Goal: Navigation & Orientation: Find specific page/section

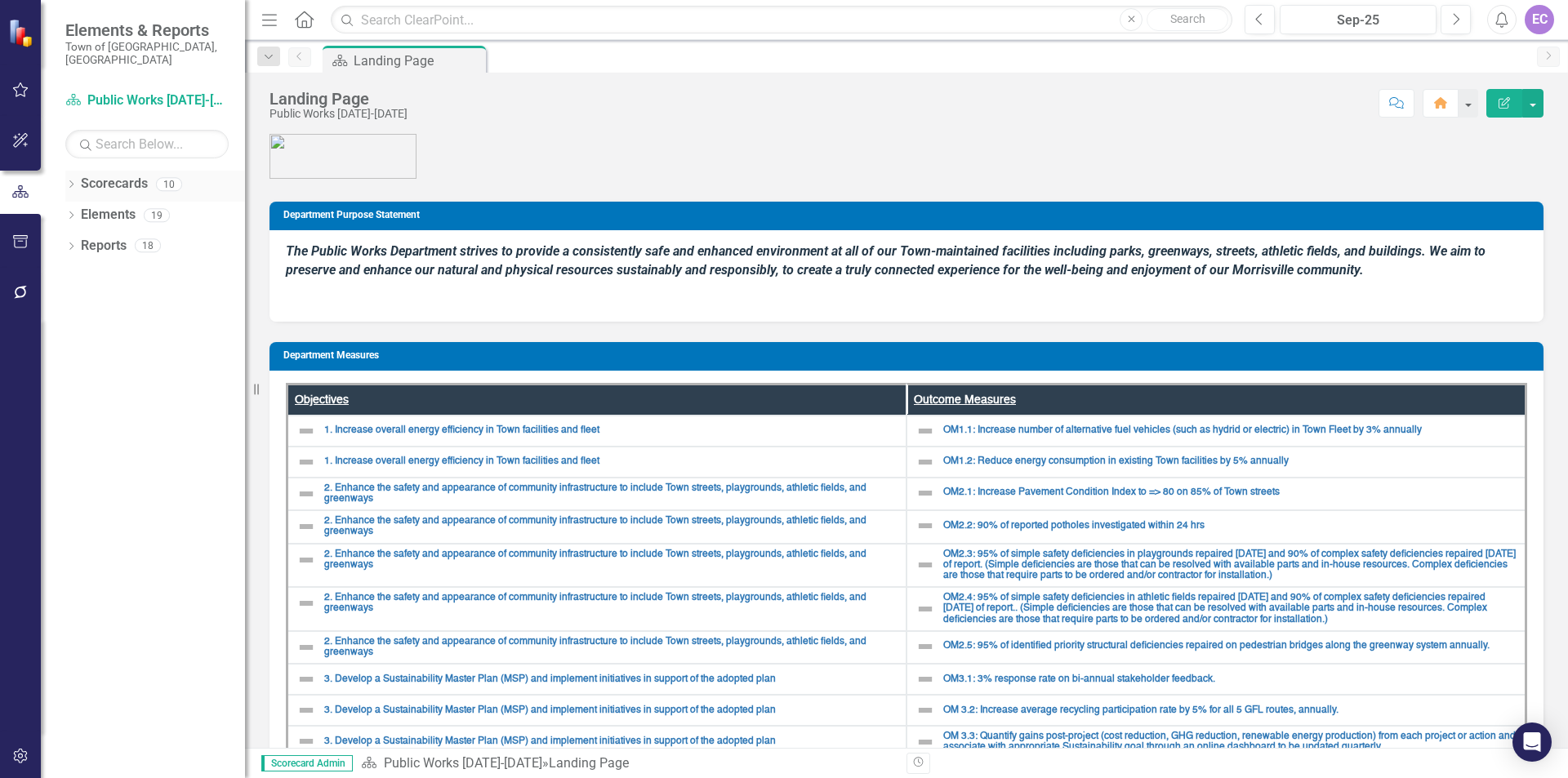
click at [132, 175] on link "Scorecards" at bounding box center [114, 184] width 67 height 19
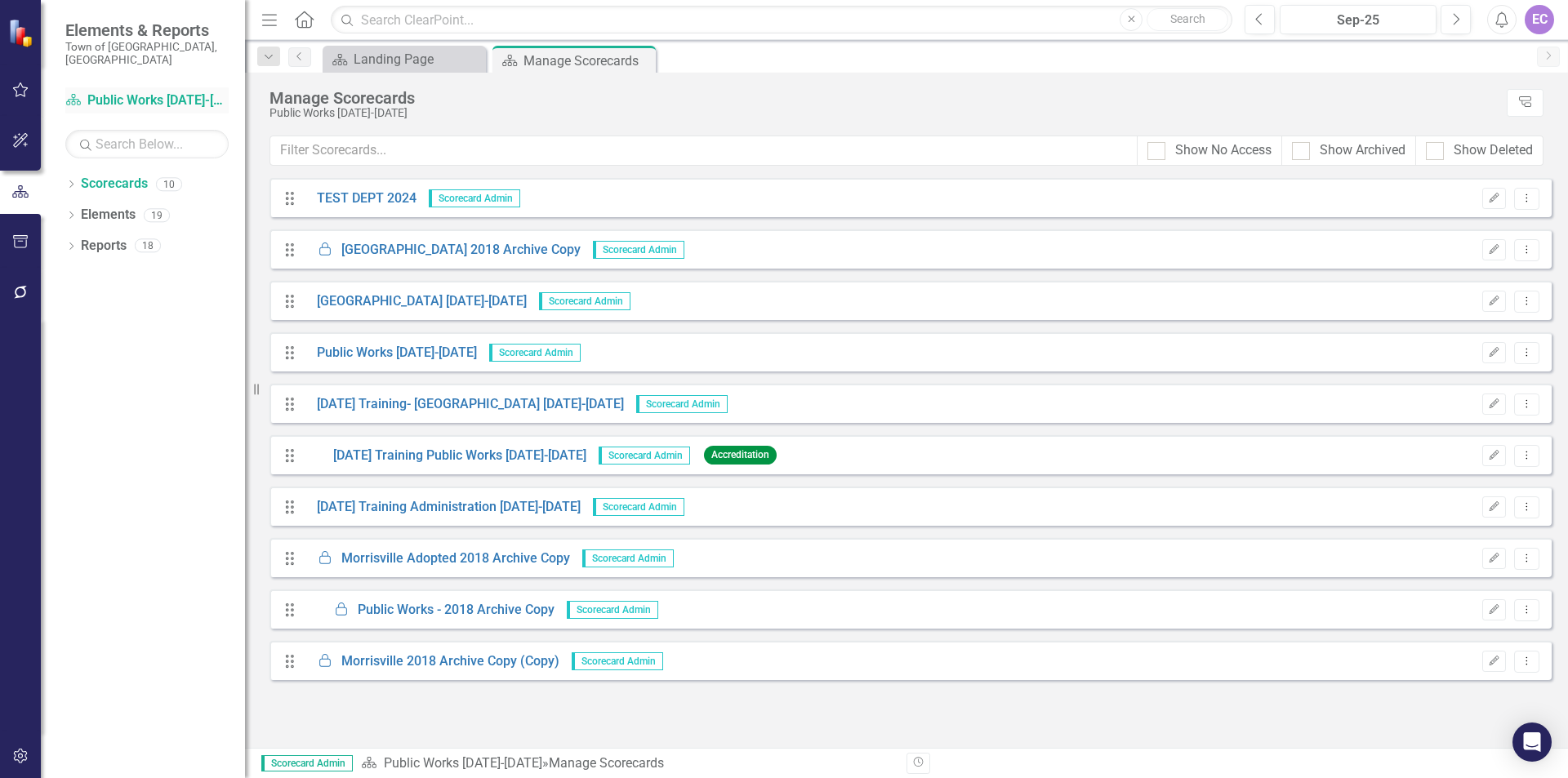
click at [136, 91] on link "Scorecard Public Works [DATE]-[DATE]" at bounding box center [147, 101] width 164 height 19
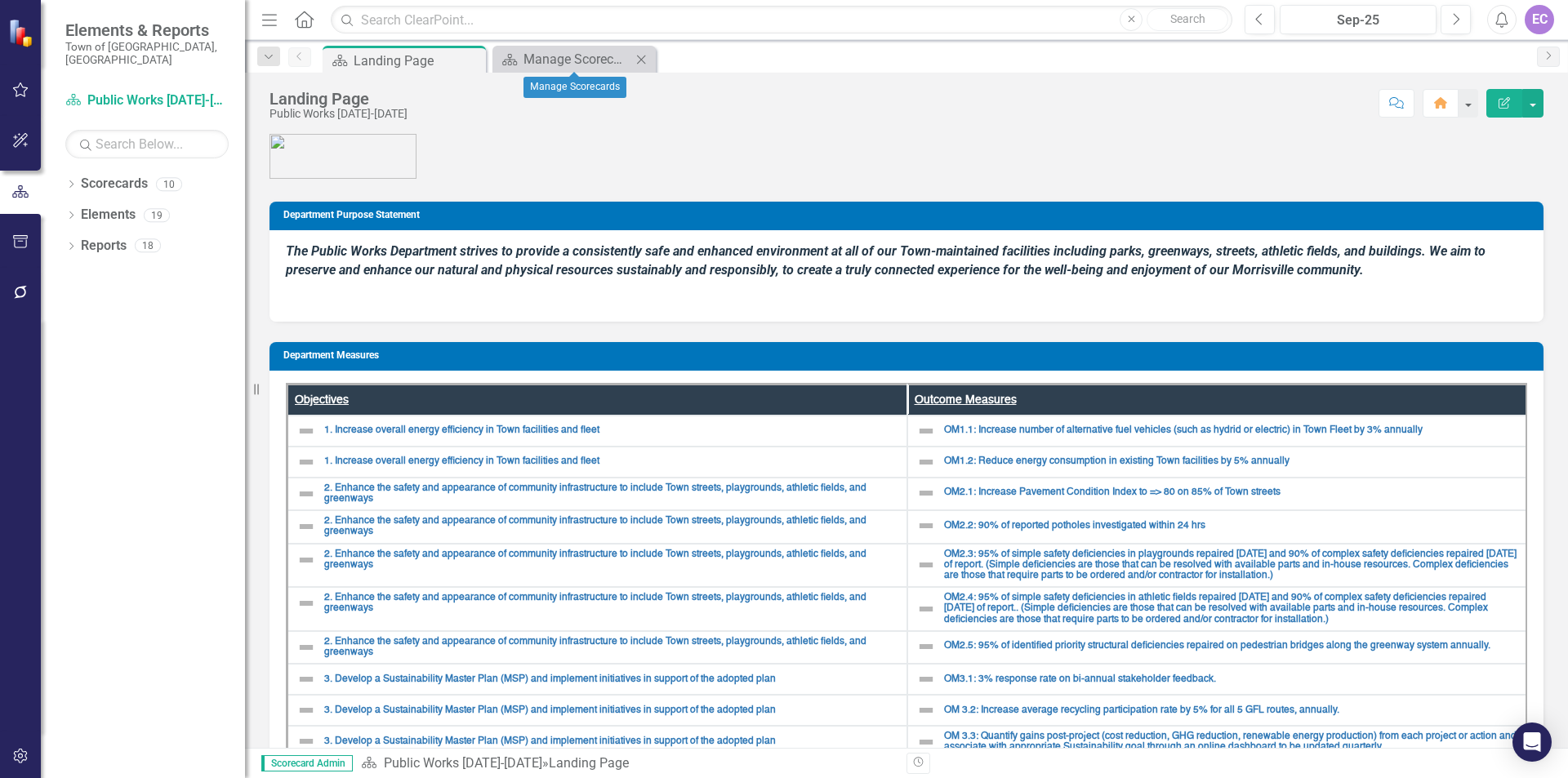
click at [601, 70] on div "Scorecard Manage Scorecards Close" at bounding box center [575, 59] width 164 height 27
click at [605, 65] on div "Manage Scorecards" at bounding box center [578, 59] width 108 height 21
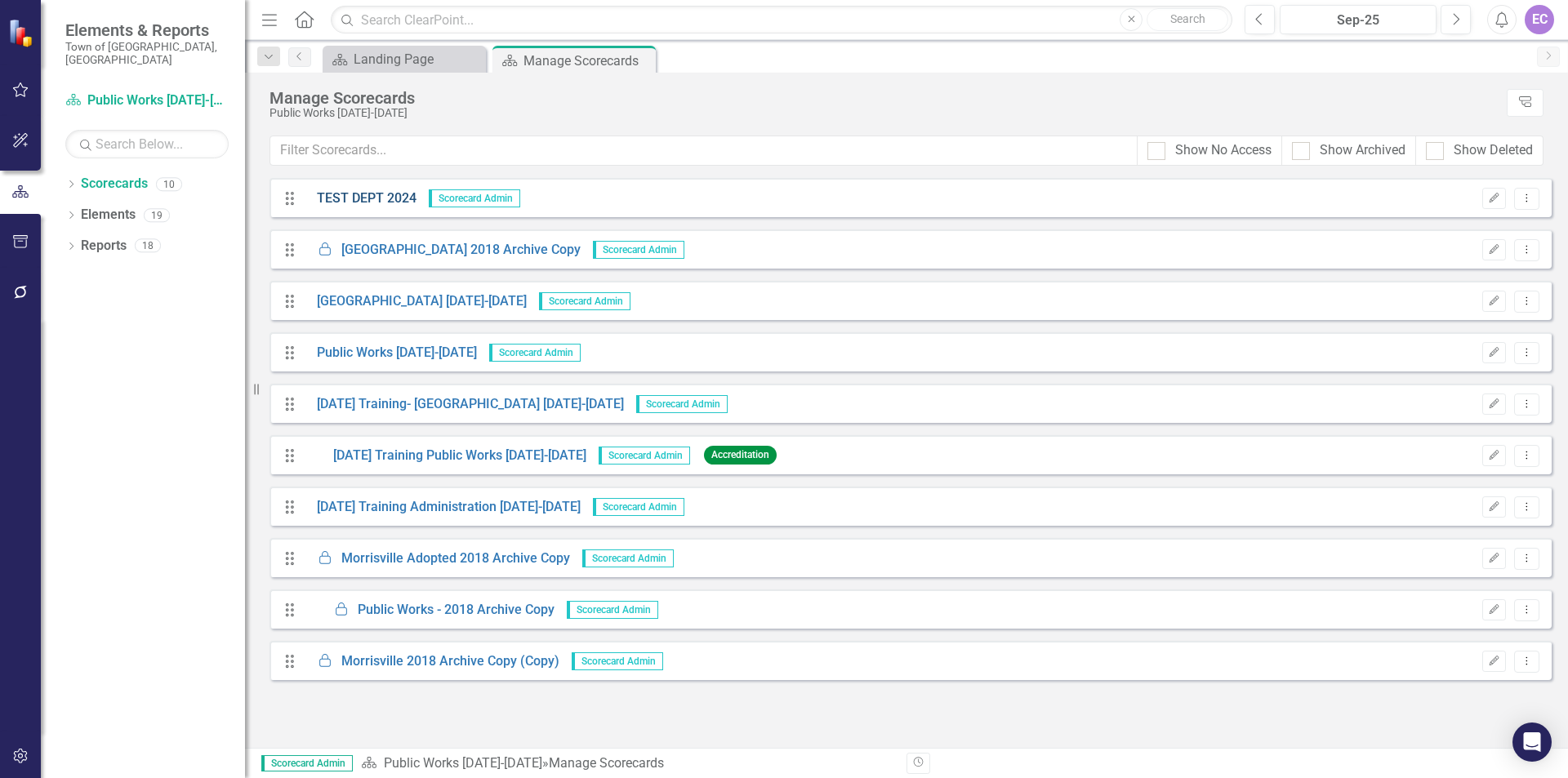
click at [410, 191] on link "TEST DEPT 2024" at bounding box center [360, 198] width 112 height 19
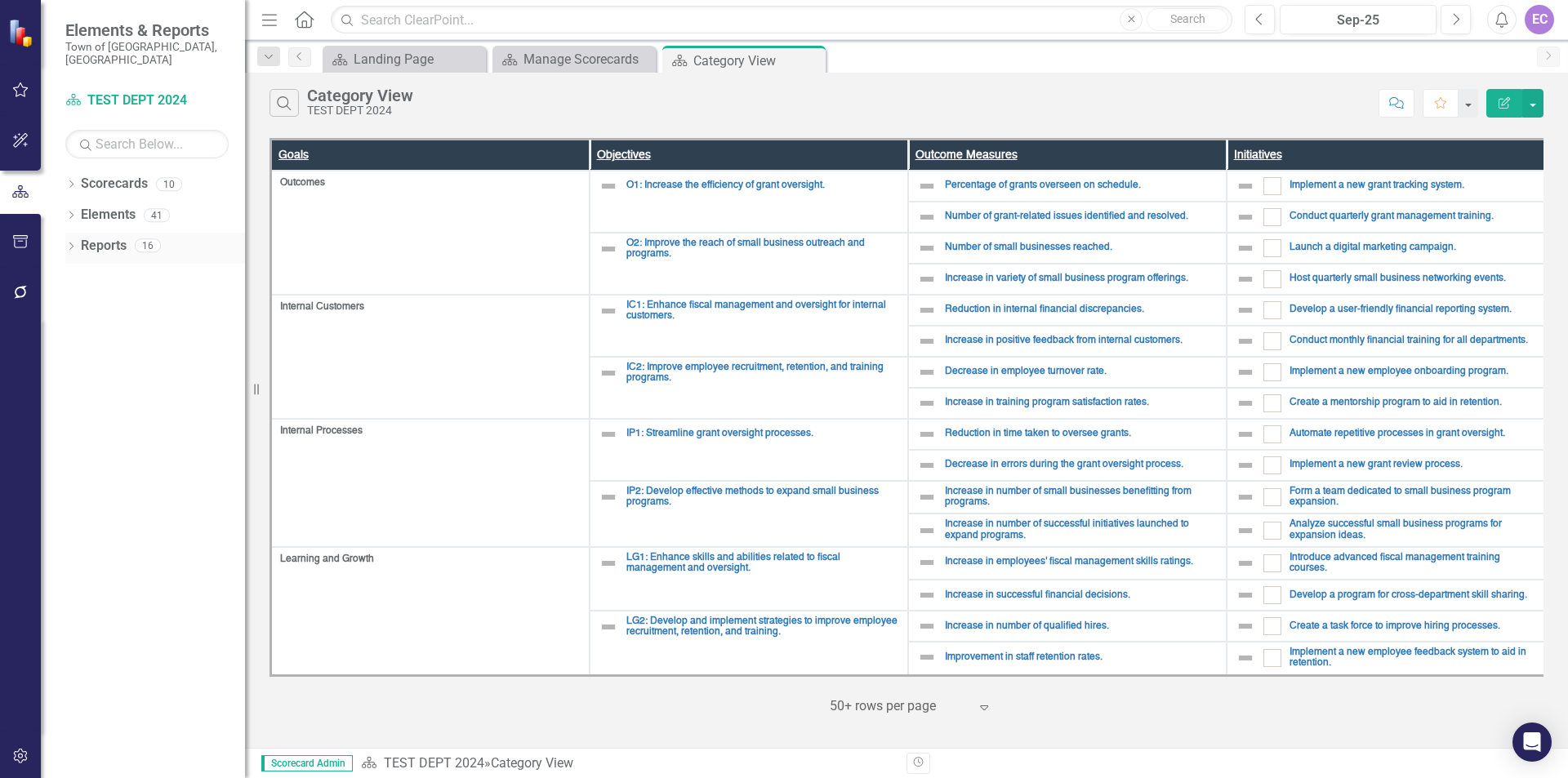
click at [106, 237] on link "Reports" at bounding box center [103, 246] width 46 height 19
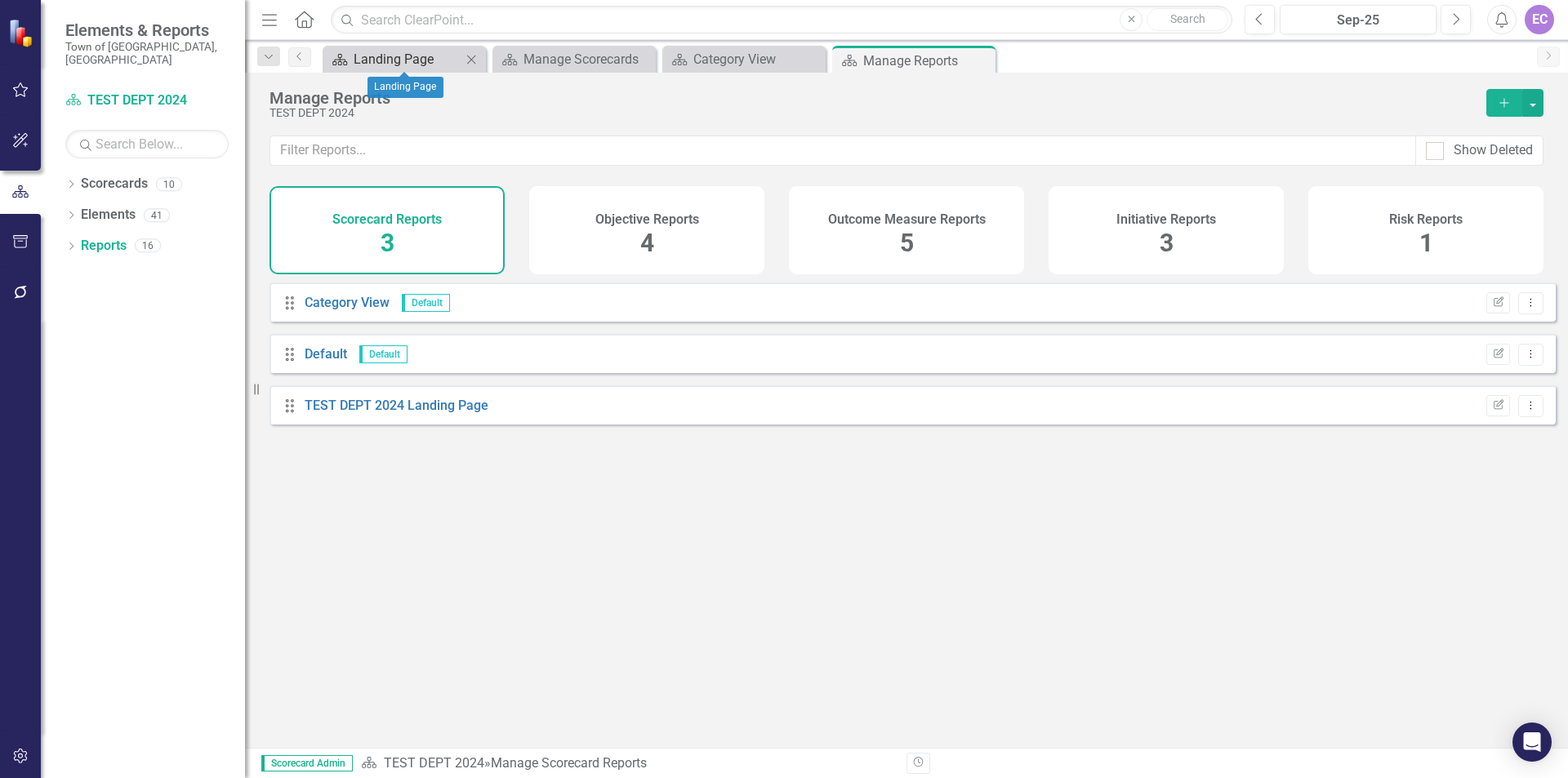
click at [387, 61] on div "Landing Page" at bounding box center [407, 59] width 108 height 21
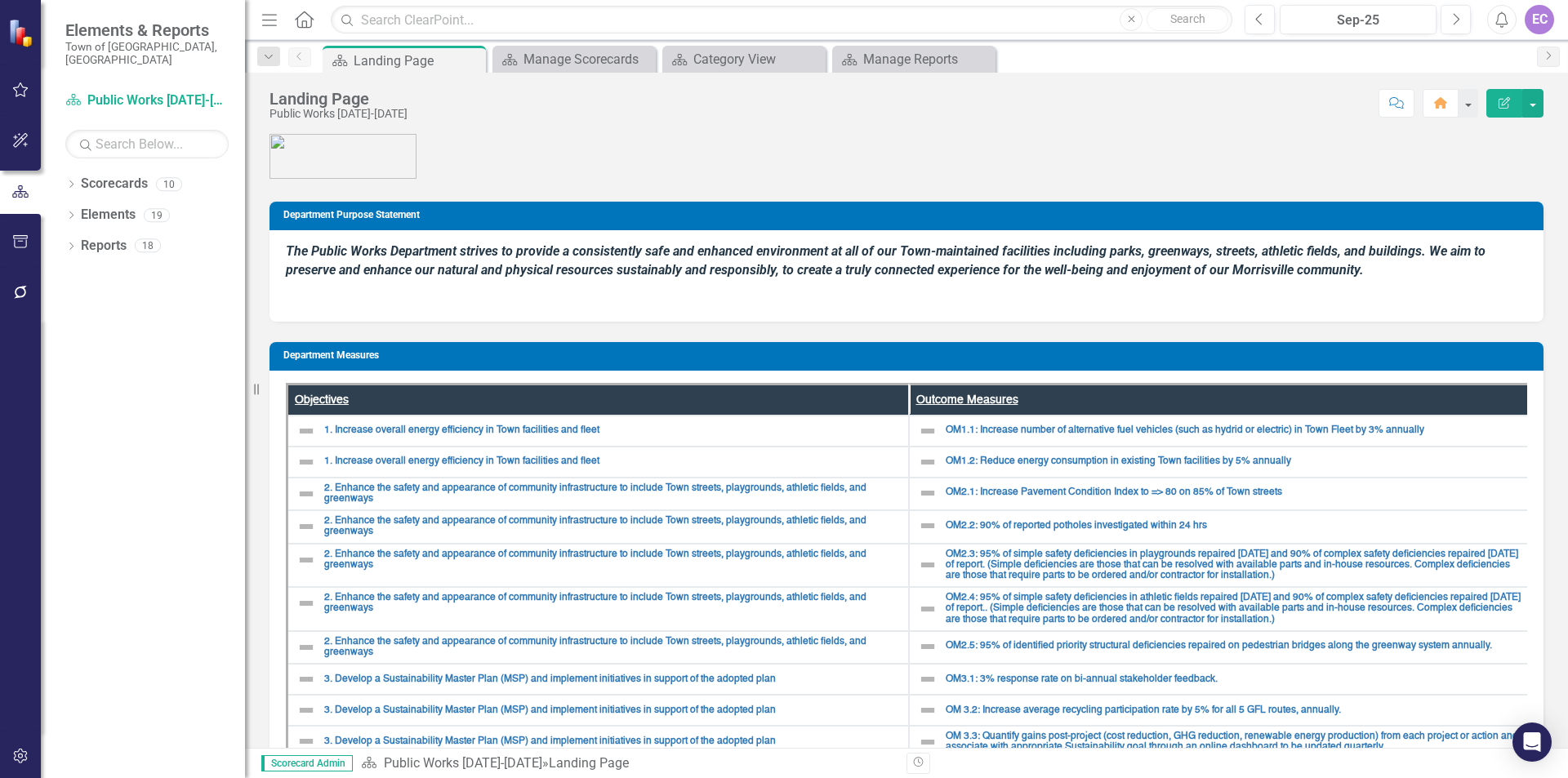
click at [265, 16] on icon "Menu" at bounding box center [269, 19] width 22 height 17
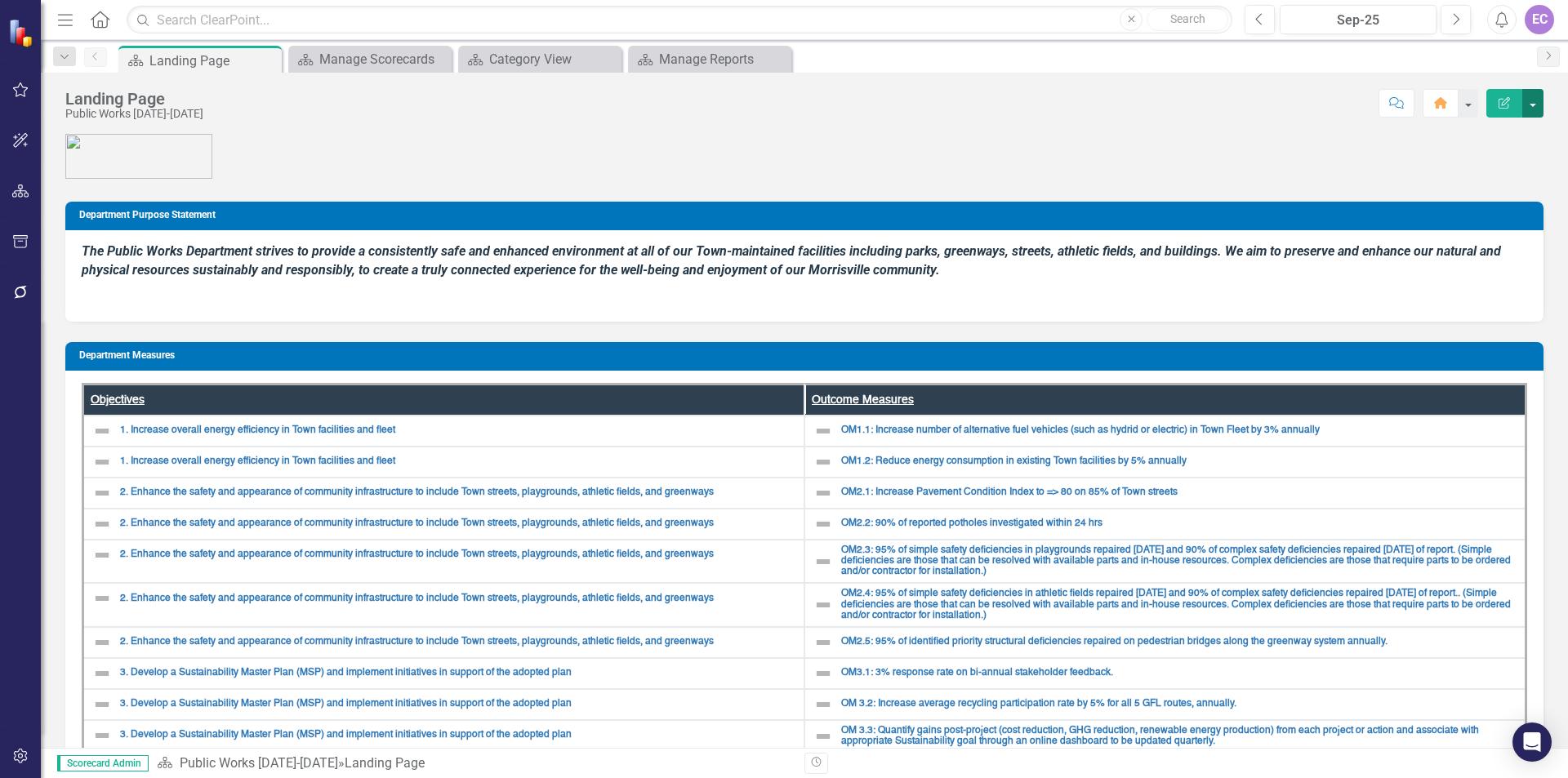
click at [1540, 104] on button "button" at bounding box center [1532, 103] width 22 height 28
click at [1509, 135] on link "Edit Edit Scorecard" at bounding box center [1476, 134] width 133 height 30
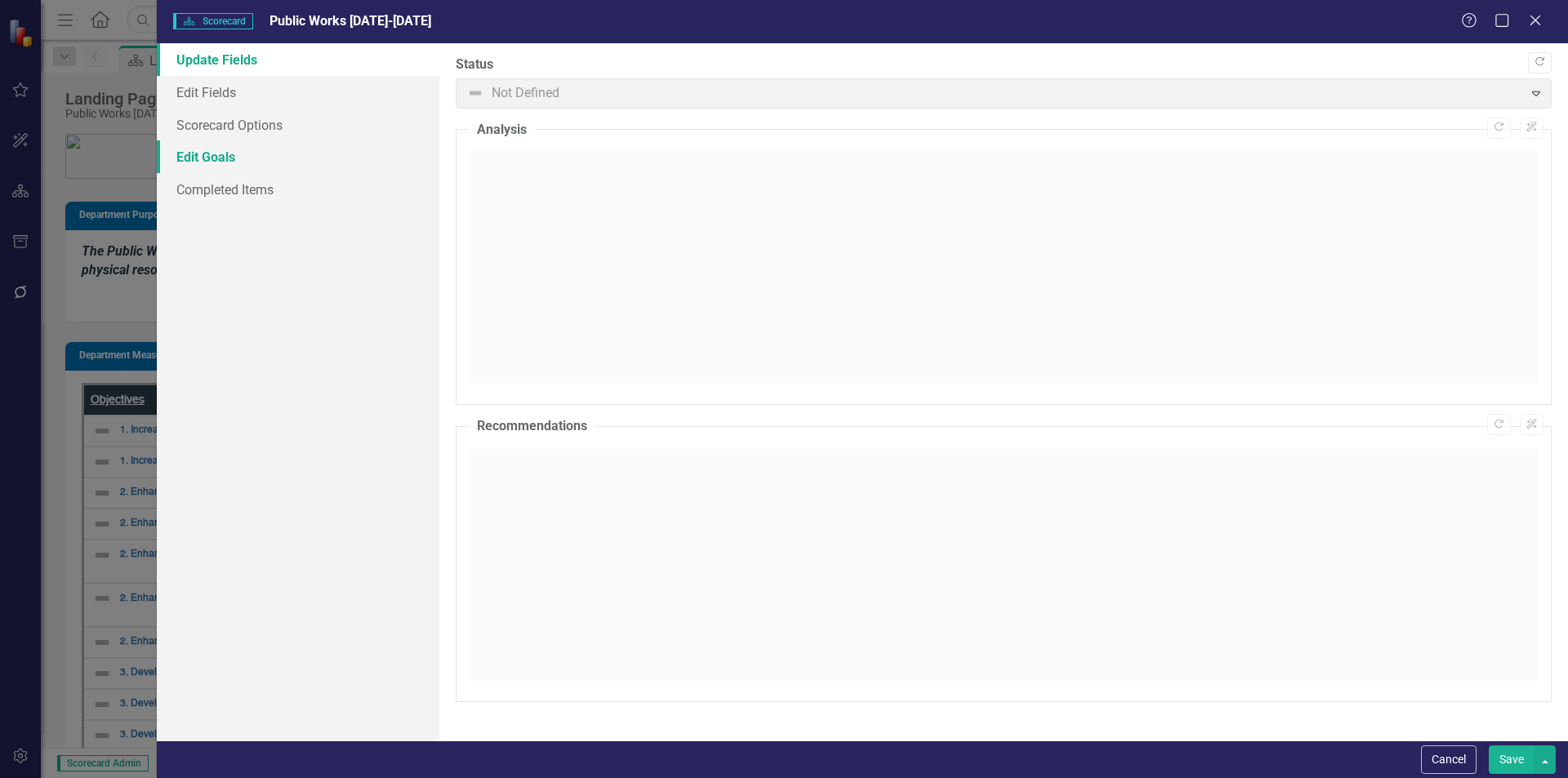
click at [220, 151] on link "Edit Goals" at bounding box center [298, 156] width 282 height 33
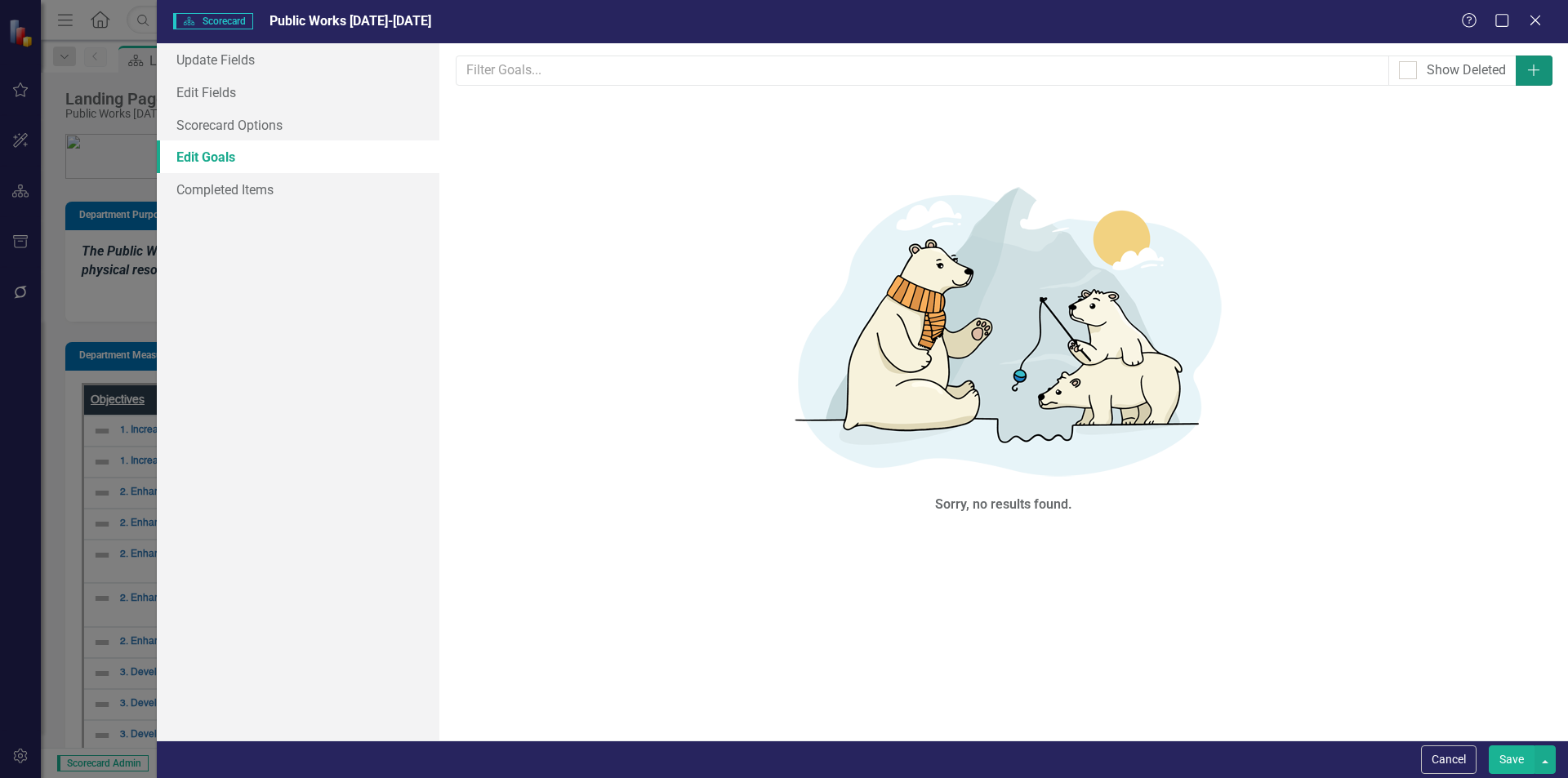
click at [1521, 67] on button "Add" at bounding box center [1533, 71] width 37 height 30
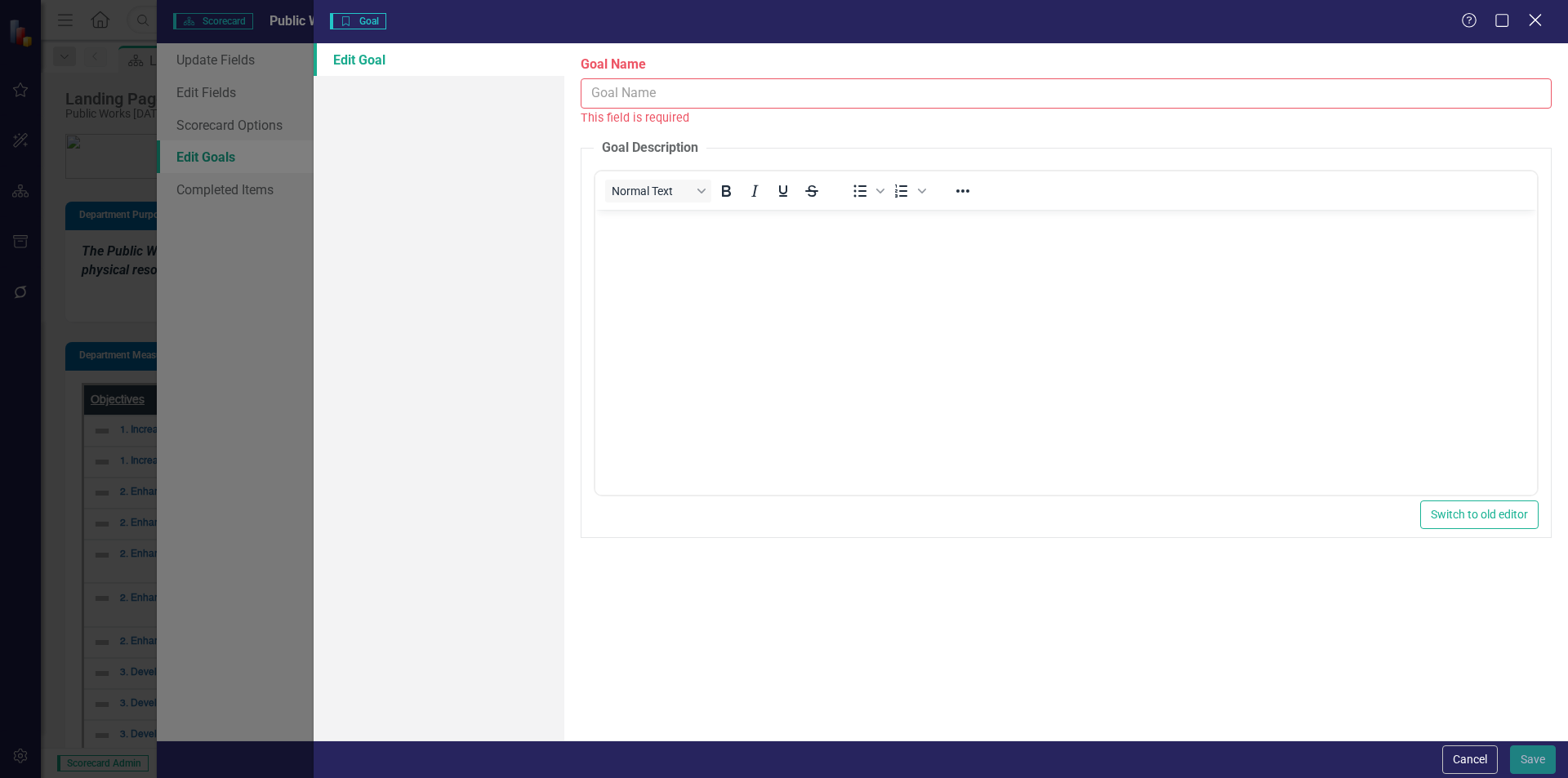
click at [1534, 28] on div "Close" at bounding box center [1535, 21] width 21 height 22
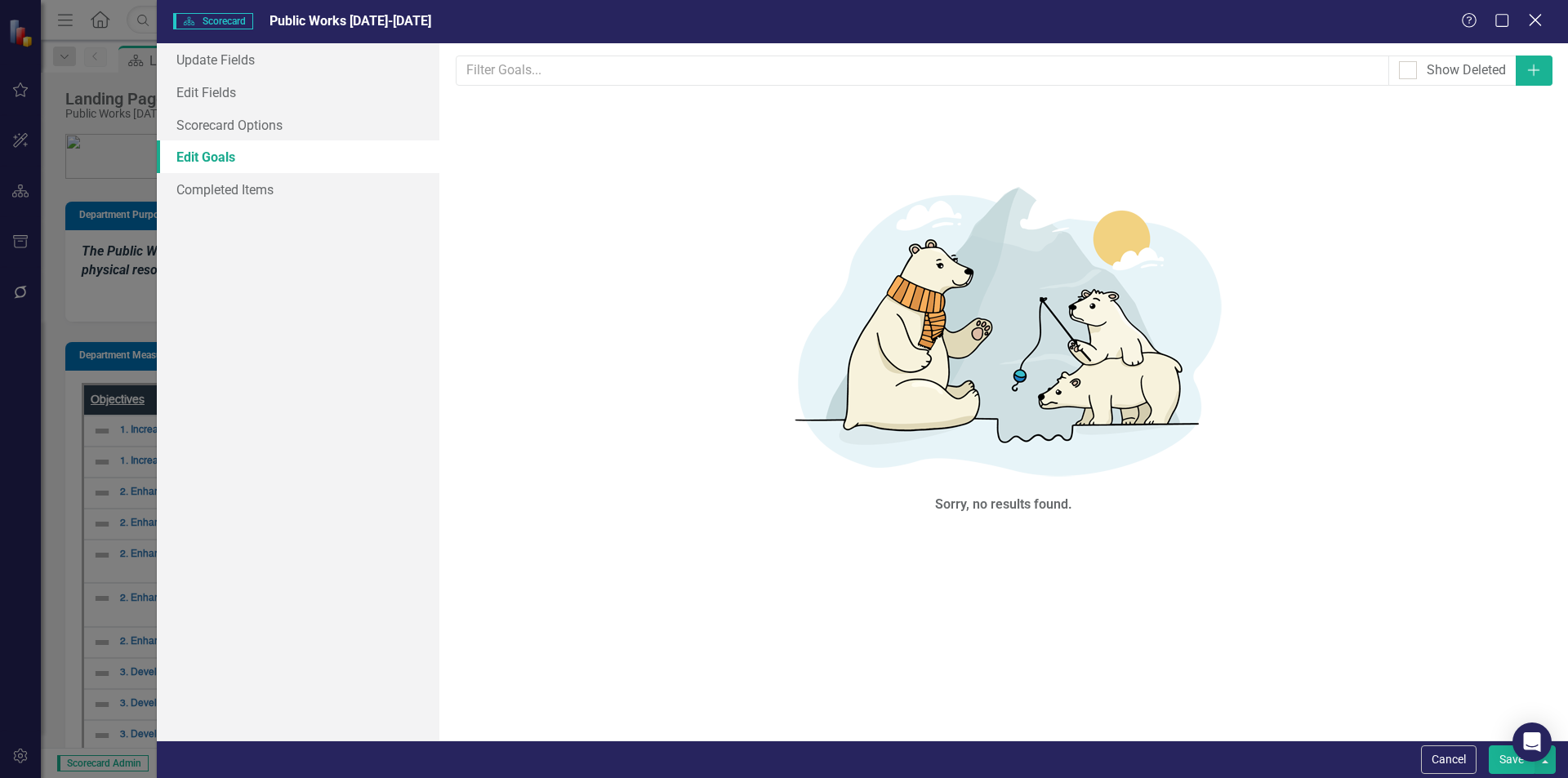
click at [1534, 19] on icon at bounding box center [1534, 20] width 12 height 12
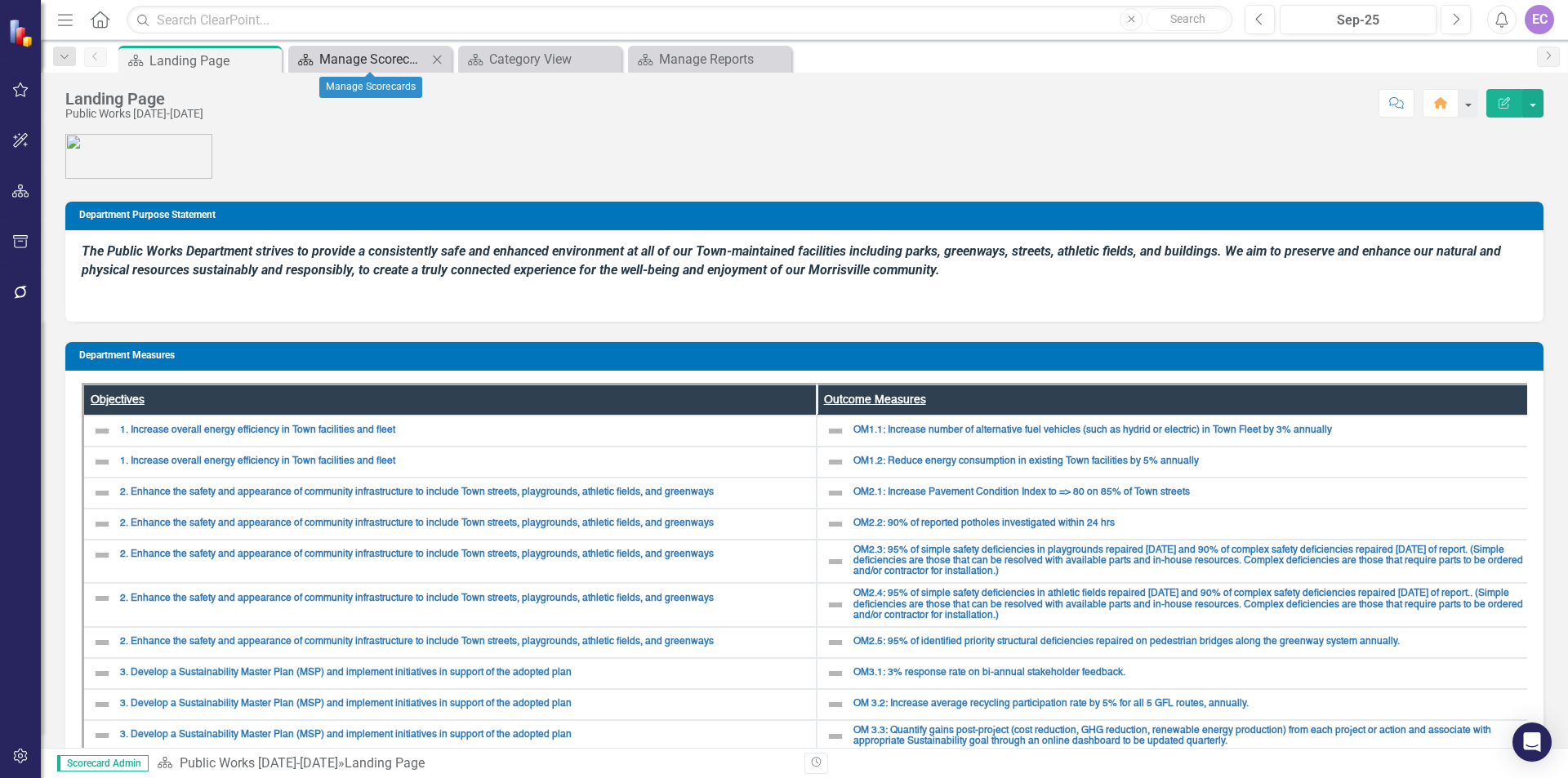
click at [351, 56] on div "Manage Scorecards" at bounding box center [372, 59] width 108 height 21
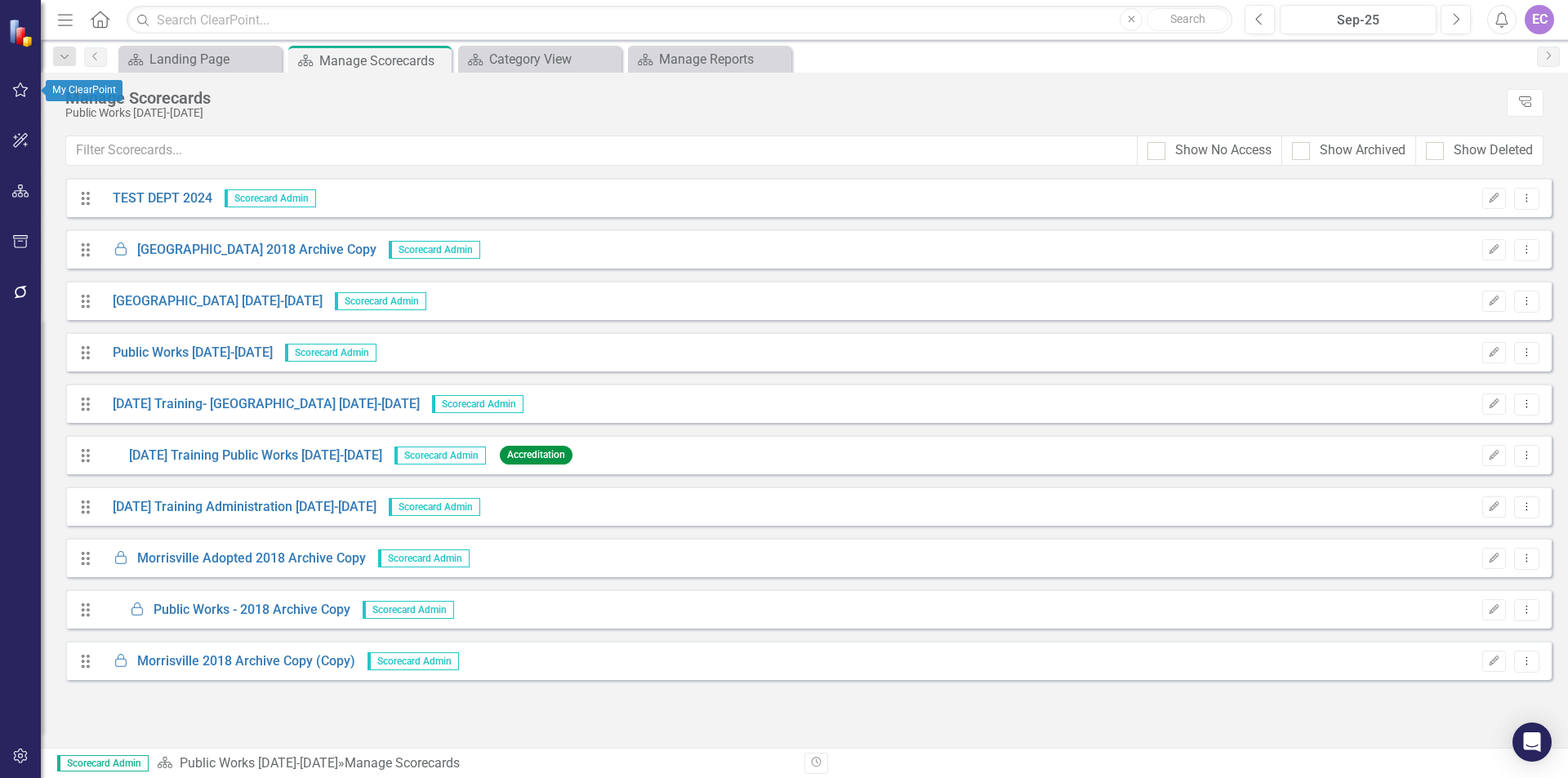
click at [20, 81] on button "button" at bounding box center [21, 90] width 37 height 34
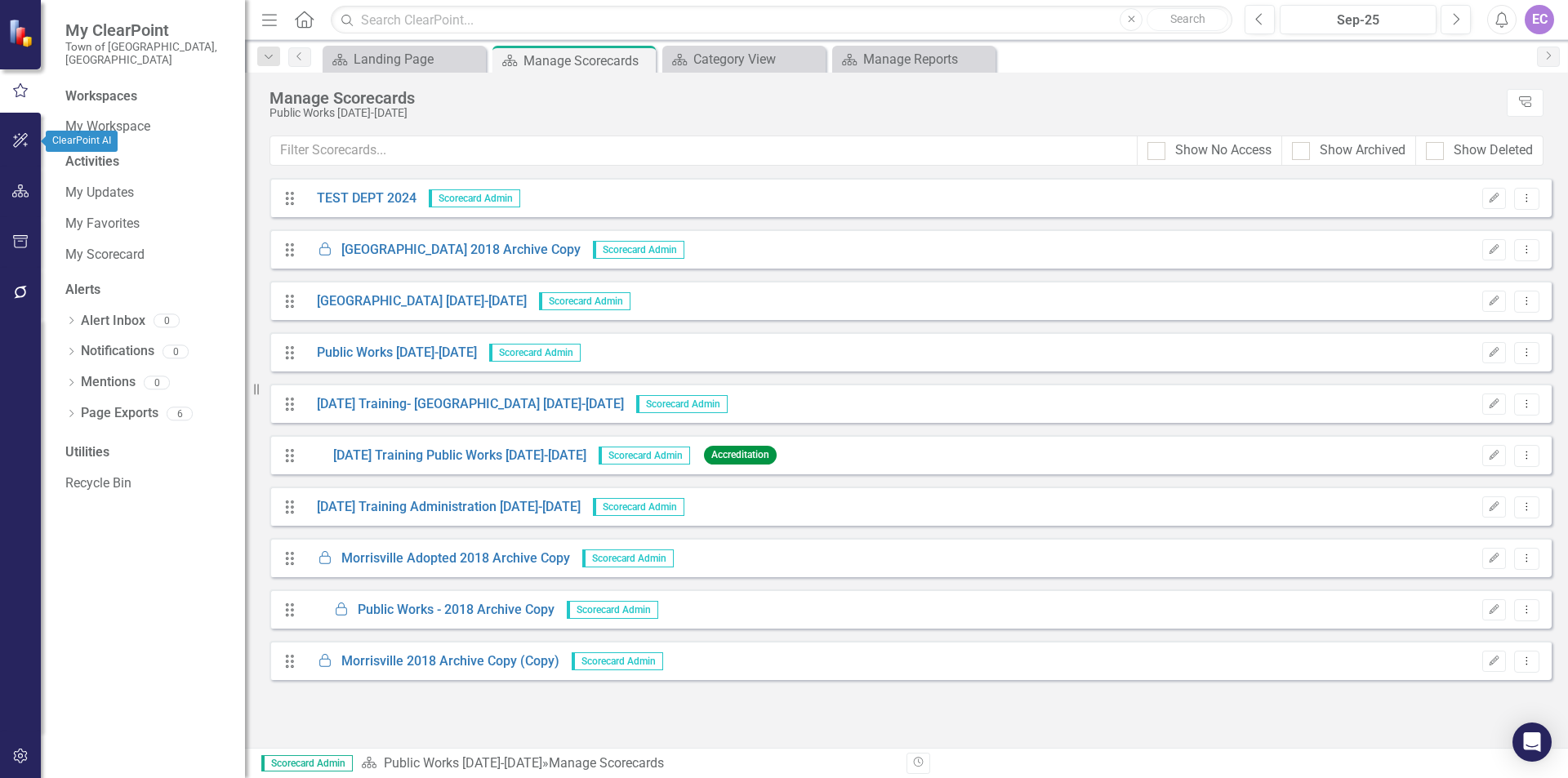
click at [22, 135] on icon "button" at bounding box center [21, 140] width 17 height 13
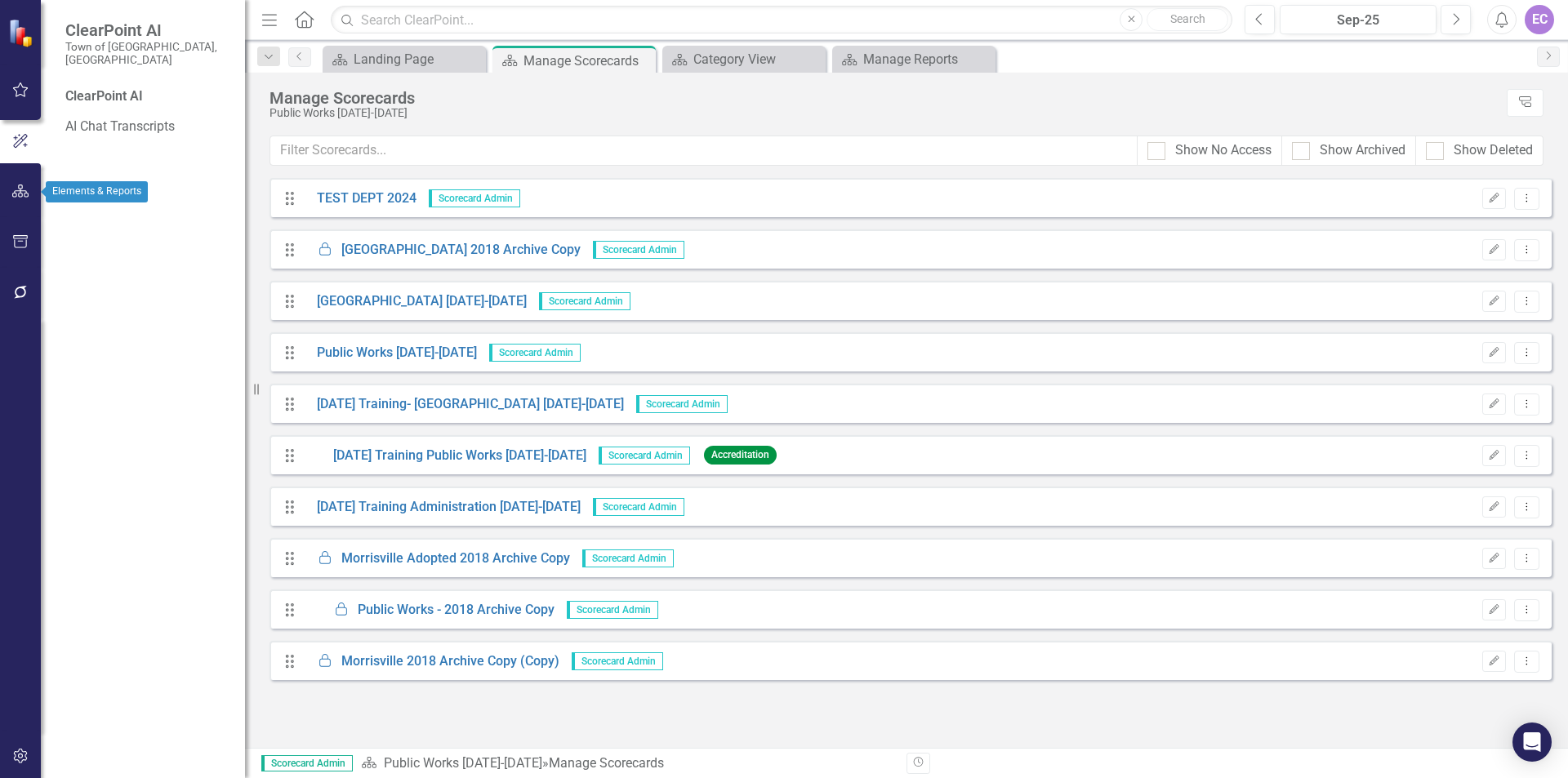
click at [29, 196] on button "button" at bounding box center [21, 192] width 37 height 34
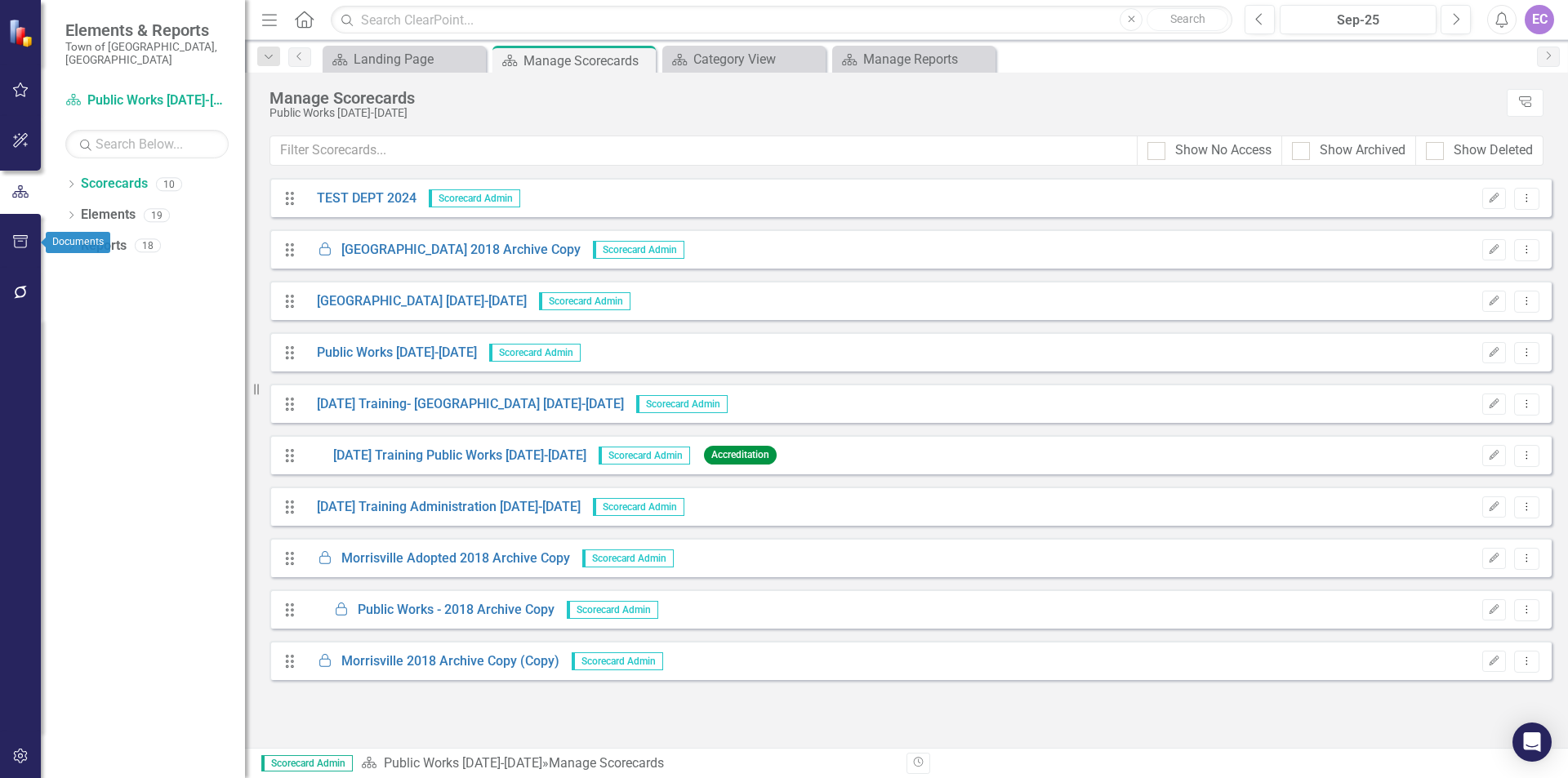
click at [27, 244] on icon "button" at bounding box center [21, 242] width 17 height 13
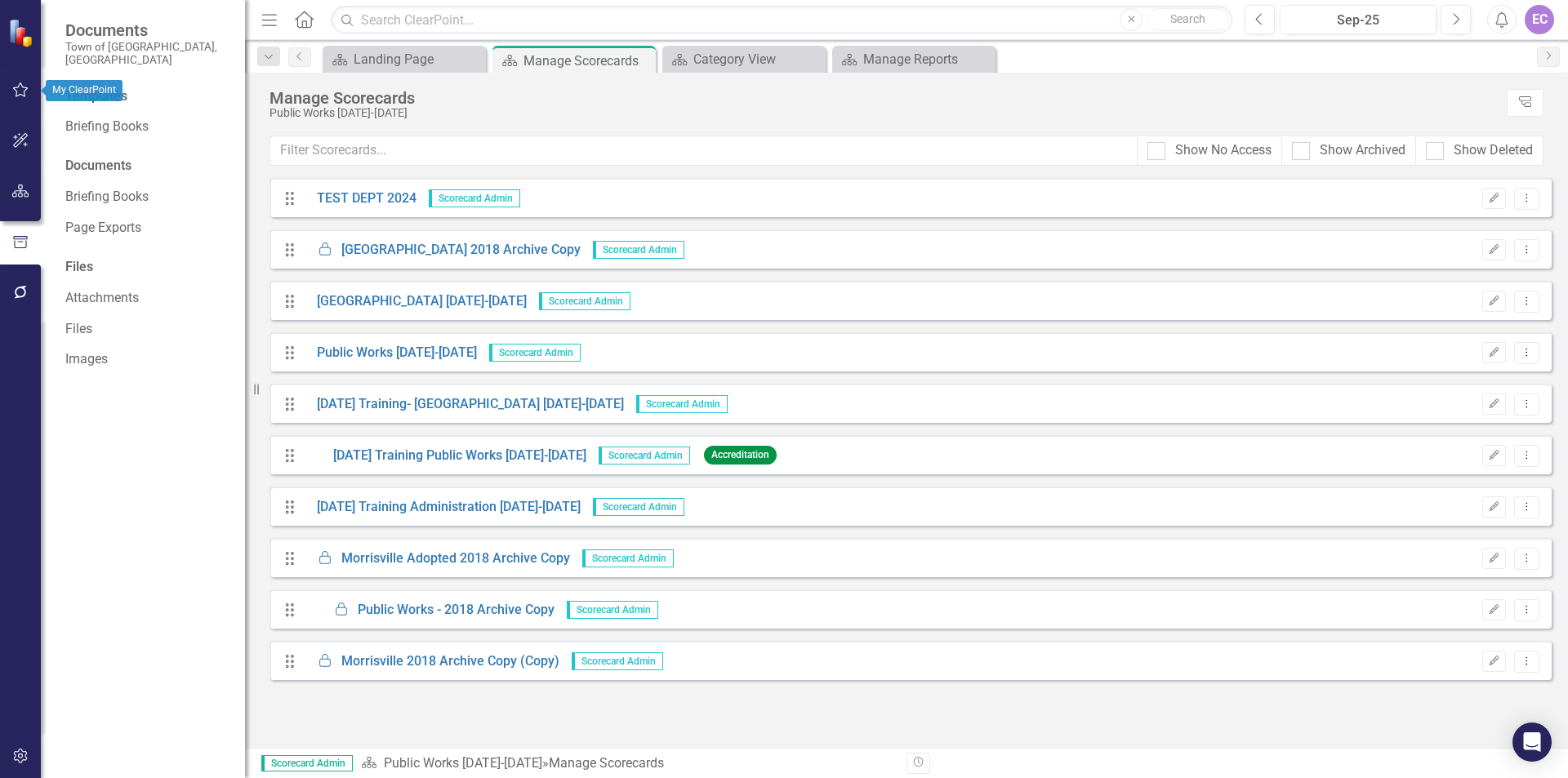
click at [18, 87] on icon "button" at bounding box center [21, 90] width 15 height 15
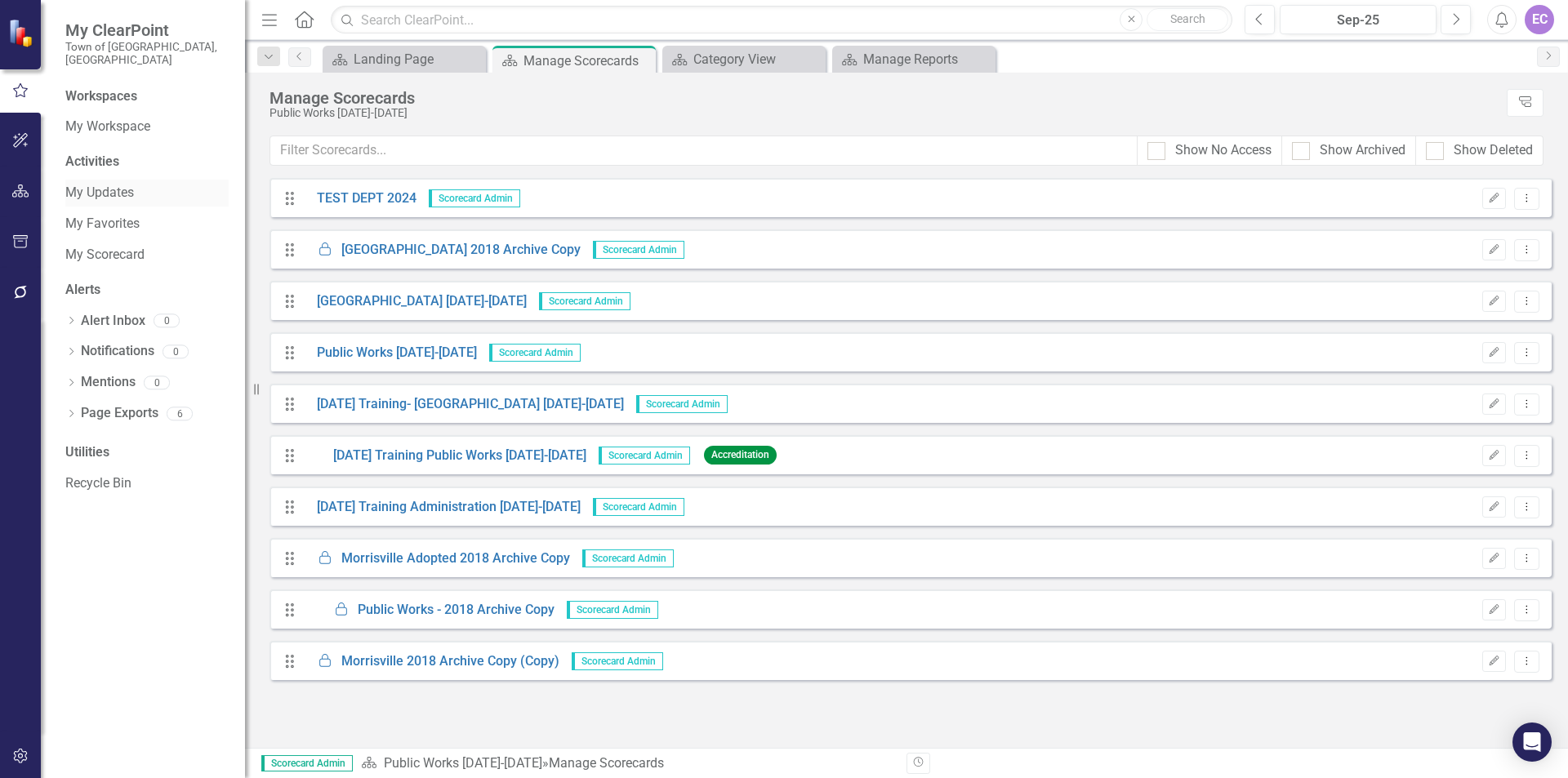
click at [100, 183] on link "My Updates" at bounding box center [147, 193] width 164 height 19
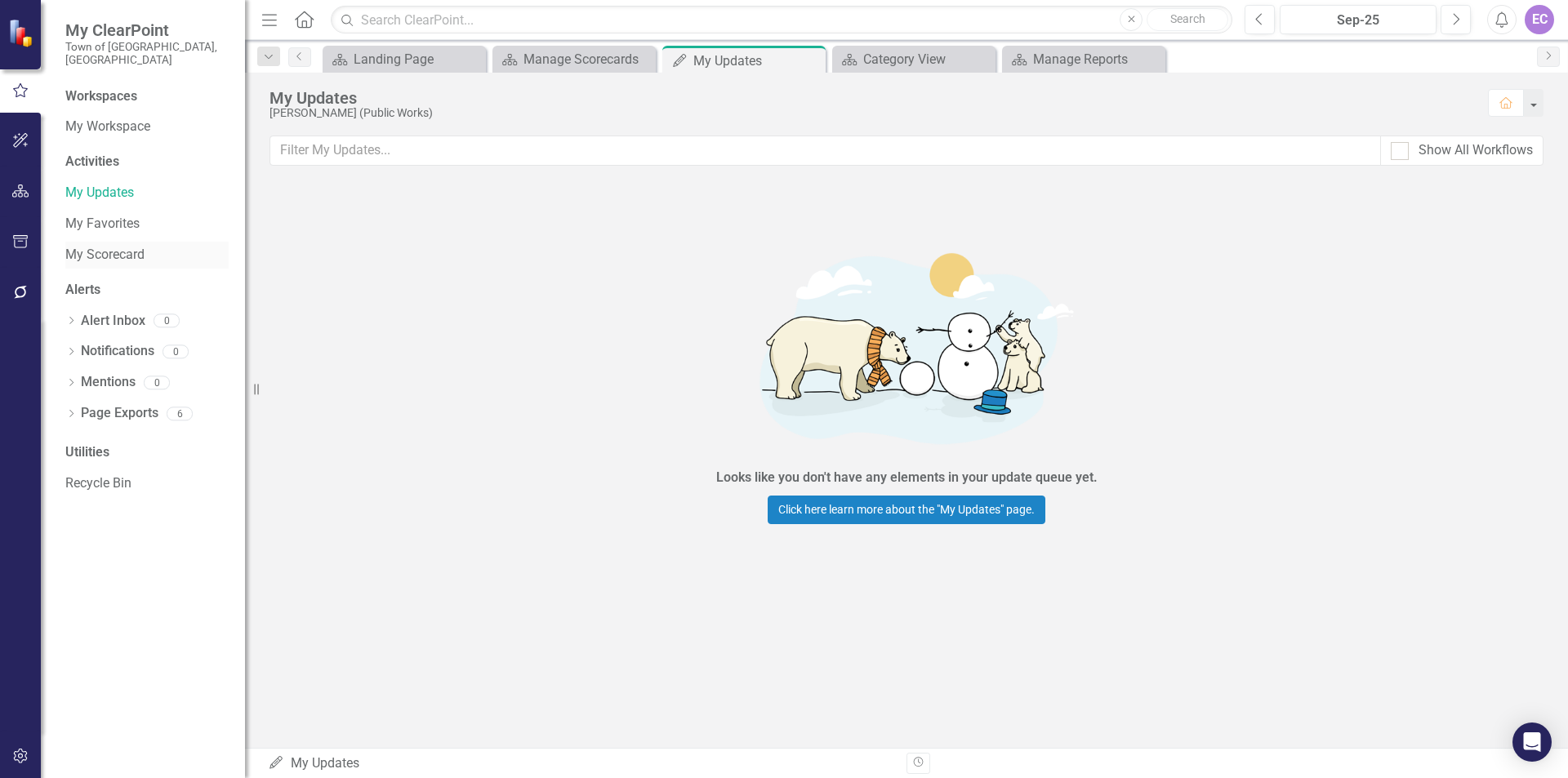
click at [65, 246] on link "My Scorecard" at bounding box center [147, 255] width 164 height 19
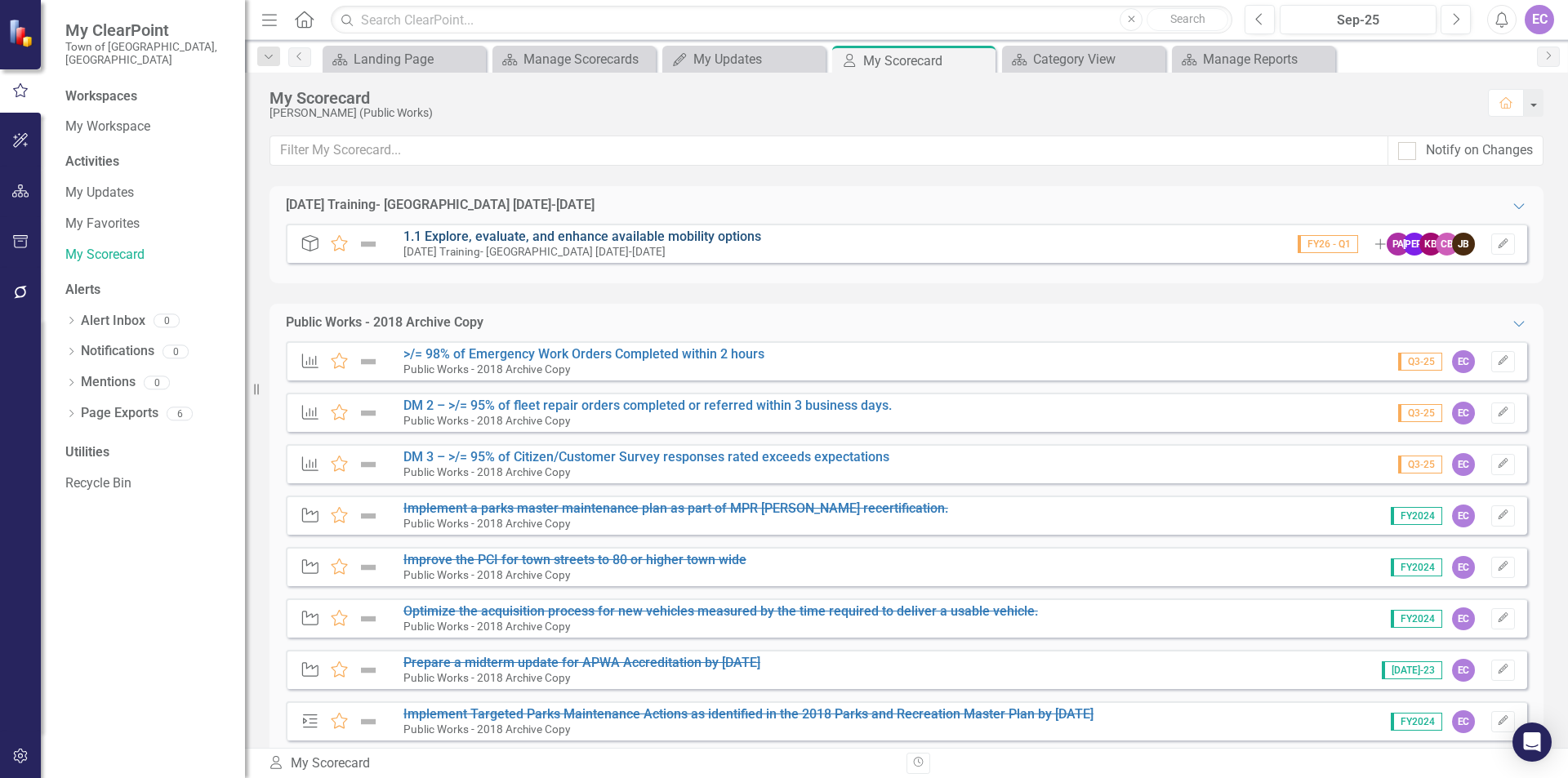
click at [491, 235] on link "1.1 Explore, evaluate, and enhance available mobility options" at bounding box center [582, 236] width 357 height 15
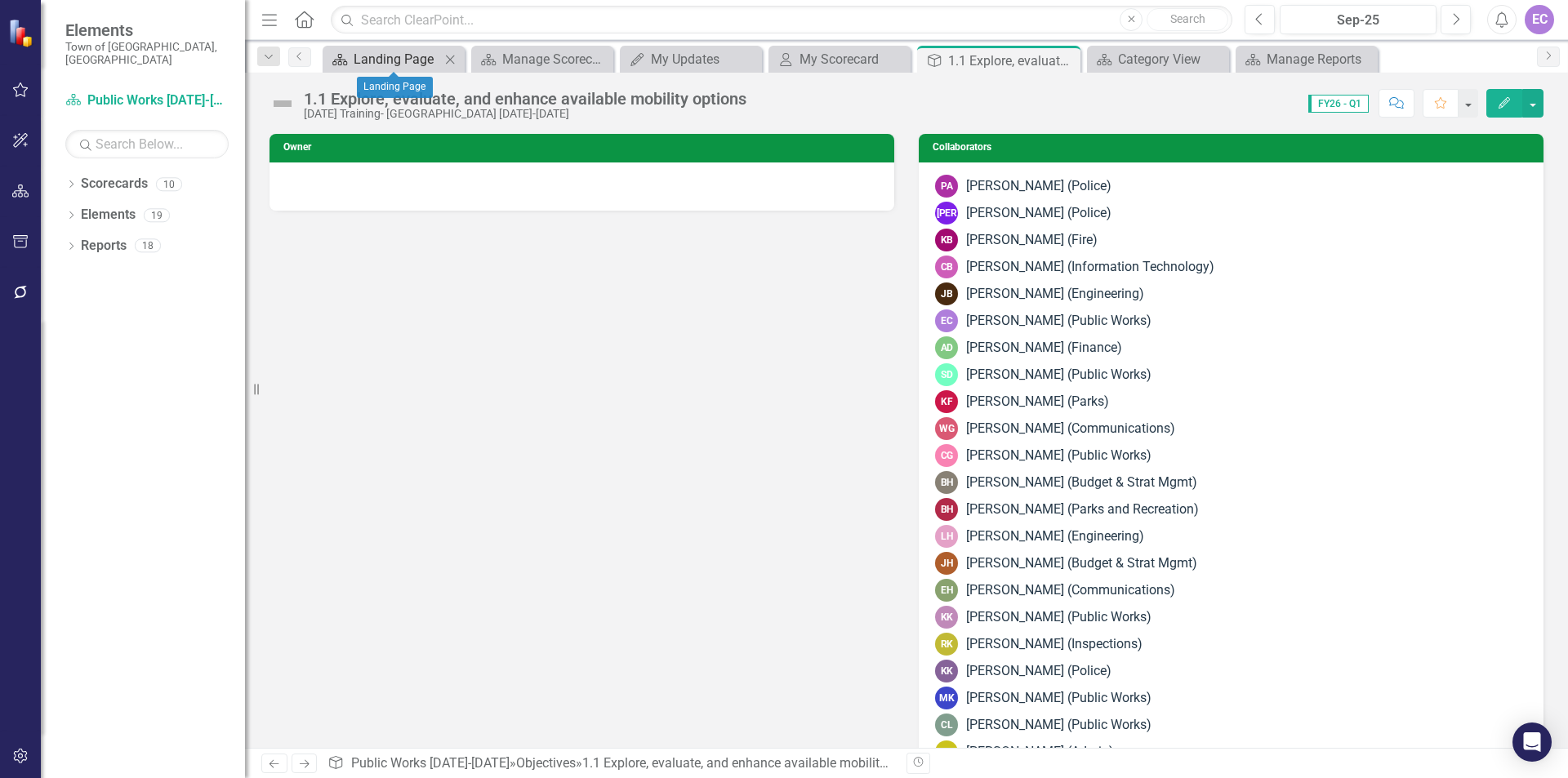
click at [429, 63] on div "Landing Page" at bounding box center [397, 59] width 87 height 21
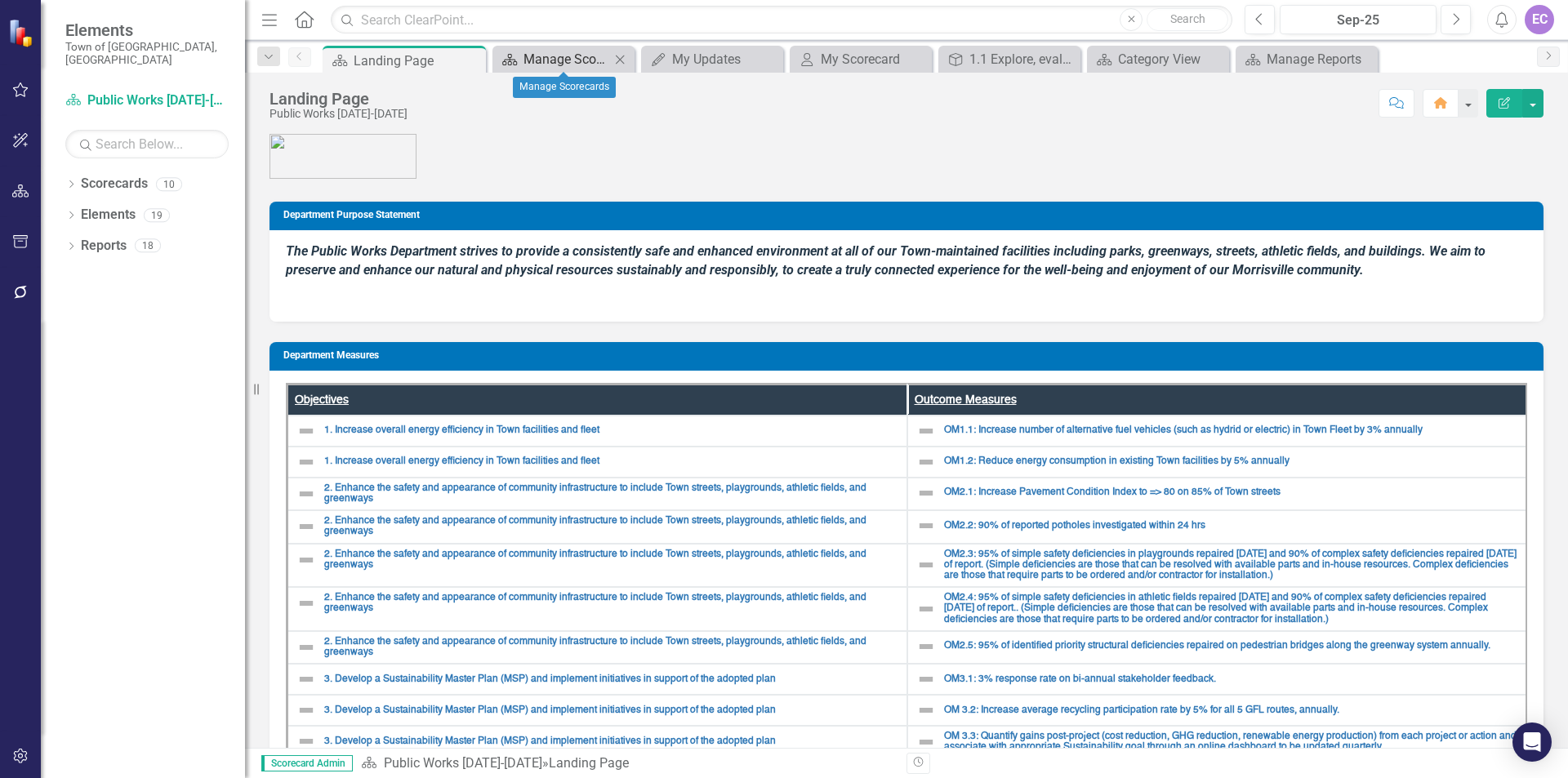
click at [536, 58] on div "Manage Scorecards" at bounding box center [567, 59] width 87 height 21
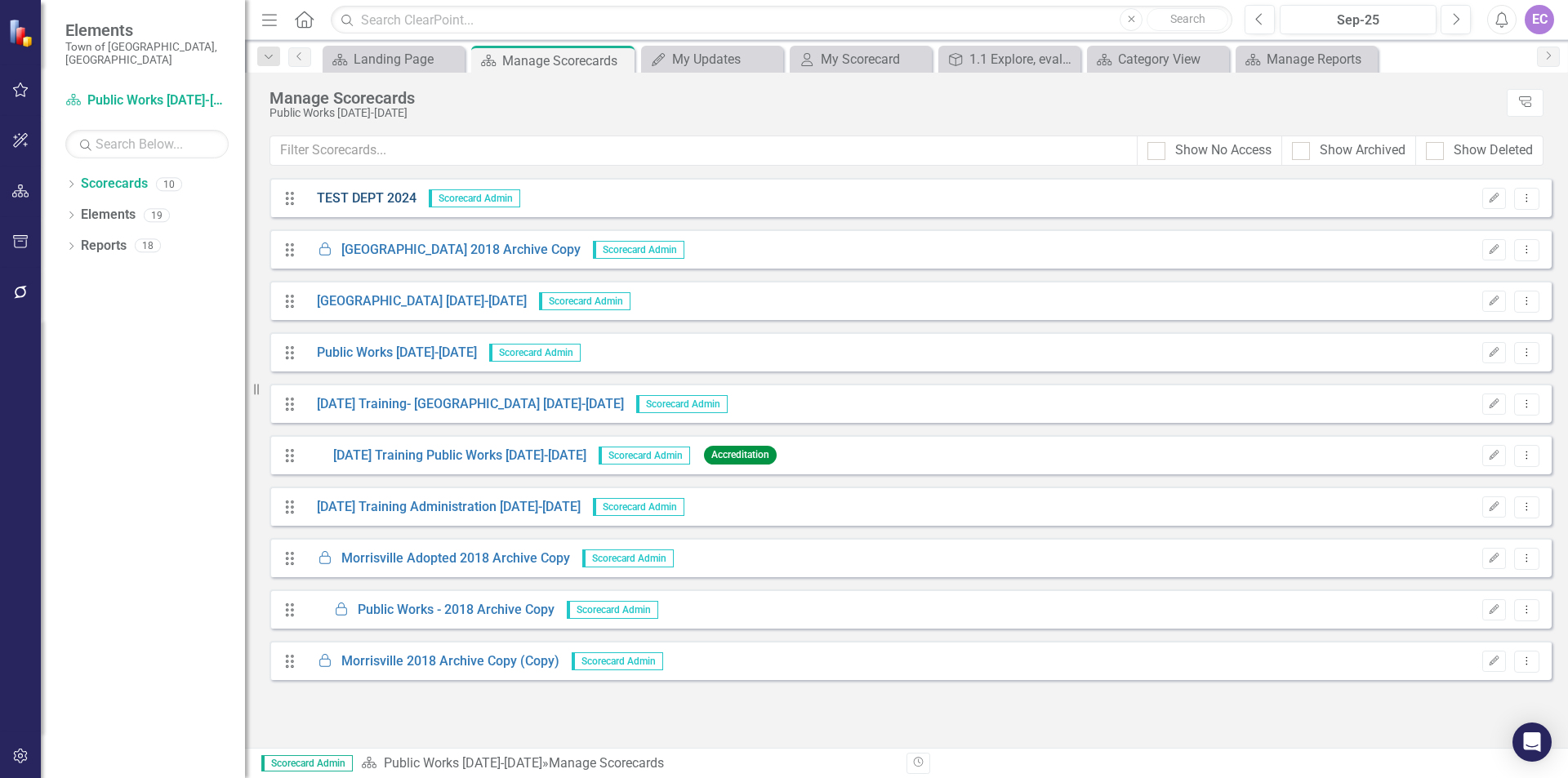
click at [341, 195] on link "TEST DEPT 2024" at bounding box center [360, 198] width 112 height 19
